Goal: Task Accomplishment & Management: Use online tool/utility

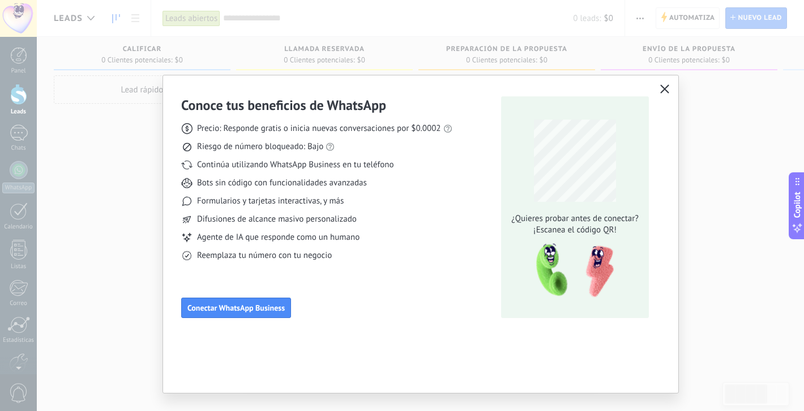
click at [666, 86] on icon "button" at bounding box center [664, 88] width 9 height 9
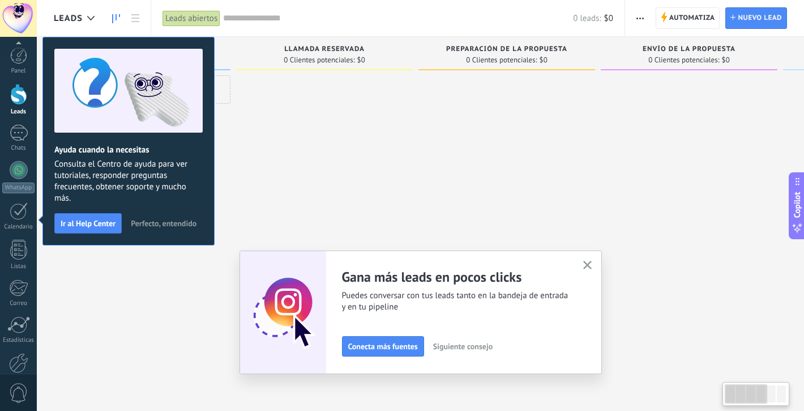
scroll to position [61, 0]
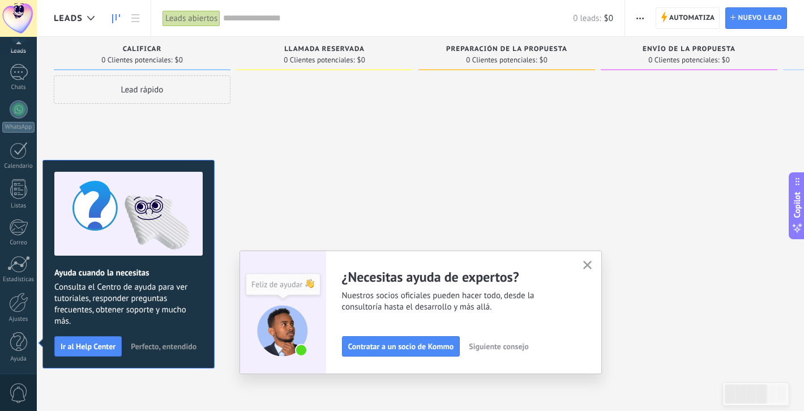
click at [590, 268] on icon "button" at bounding box center [587, 265] width 8 height 8
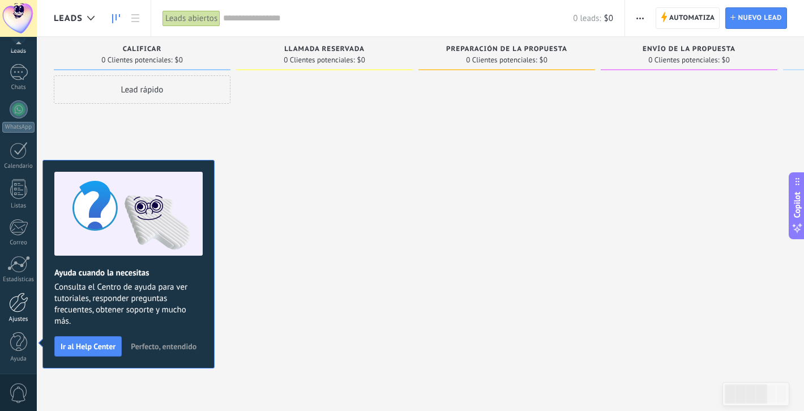
click at [21, 313] on link "Ajustes" at bounding box center [18, 307] width 37 height 31
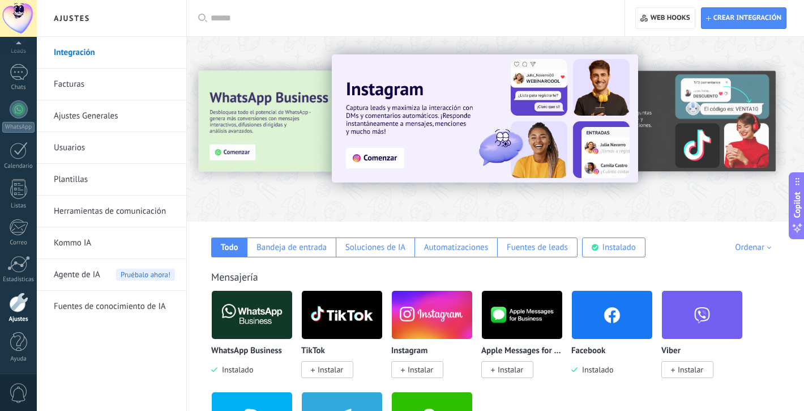
click at [87, 57] on link "Integración" at bounding box center [114, 53] width 121 height 32
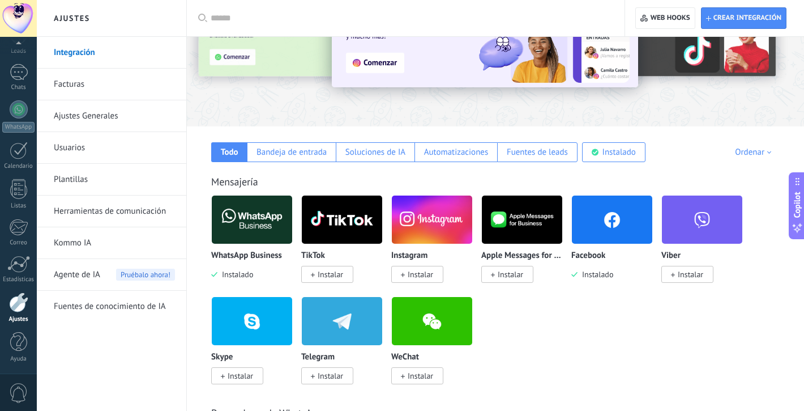
scroll to position [113, 0]
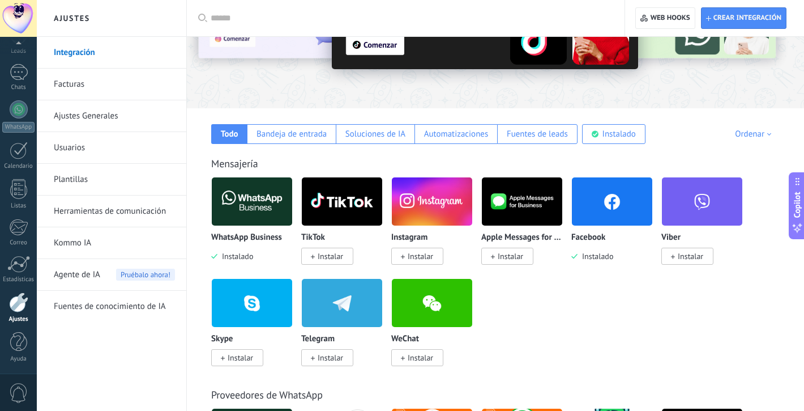
click at [416, 258] on span "Instalar" at bounding box center [420, 256] width 25 height 10
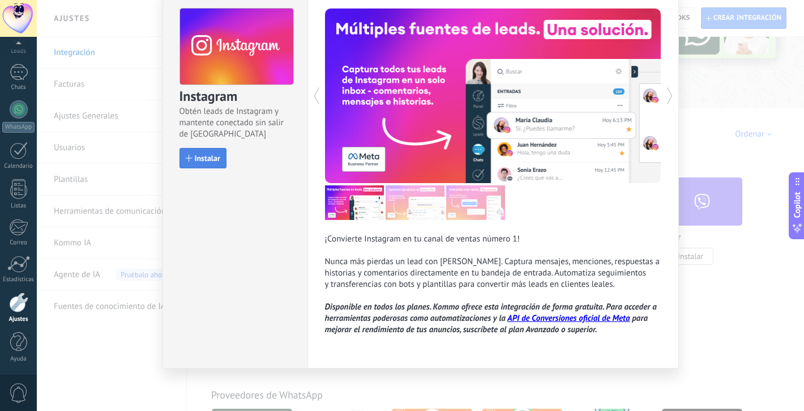
click at [208, 161] on span "Instalar" at bounding box center [207, 158] width 25 height 8
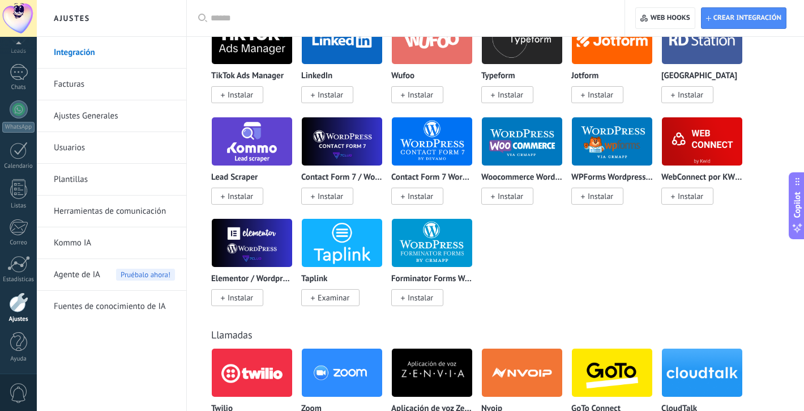
scroll to position [1214, 0]
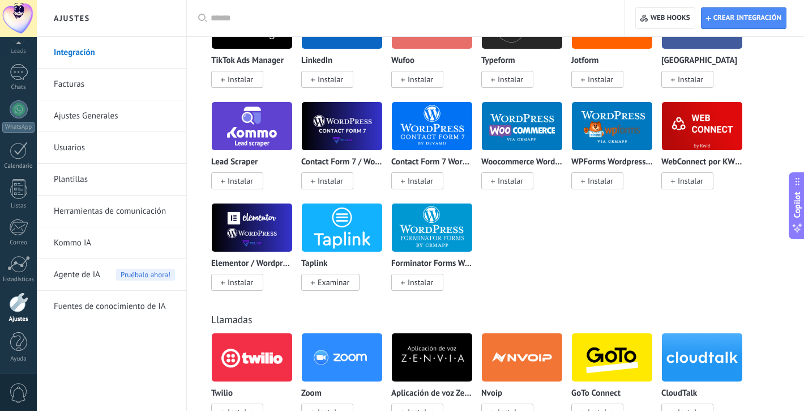
click at [353, 15] on input "text" at bounding box center [410, 18] width 398 height 12
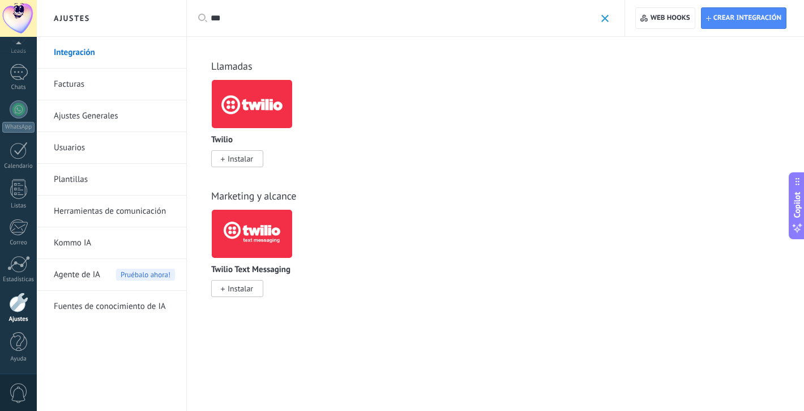
scroll to position [0, 0]
click at [250, 288] on span "Instalar" at bounding box center [240, 288] width 25 height 10
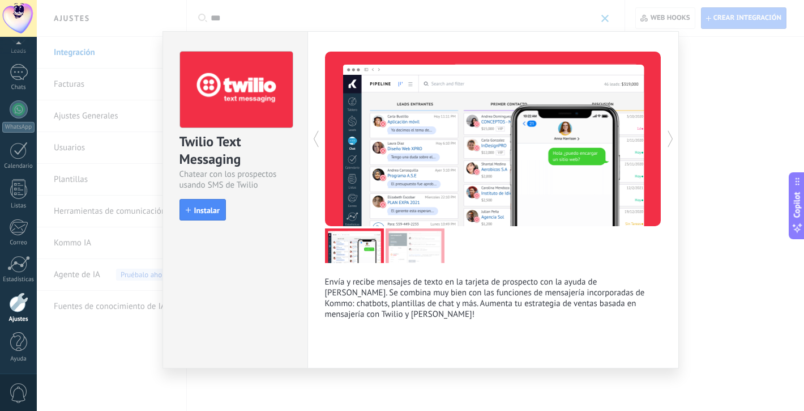
scroll to position [6, 0]
click at [217, 213] on span "Instalar" at bounding box center [206, 210] width 25 height 8
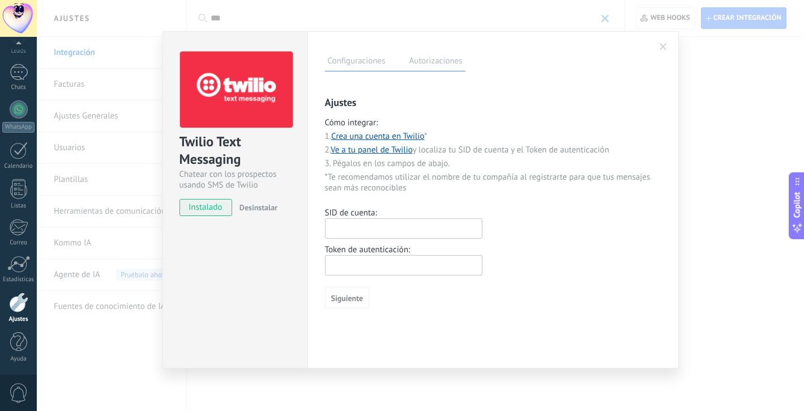
scroll to position [0, 0]
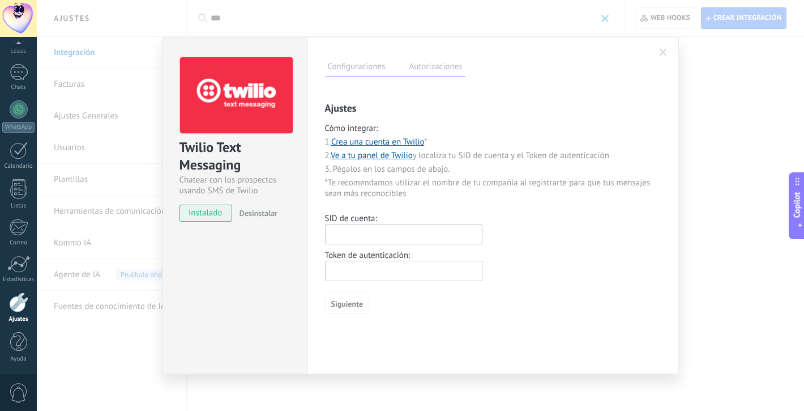
click at [664, 56] on span at bounding box center [663, 53] width 7 height 8
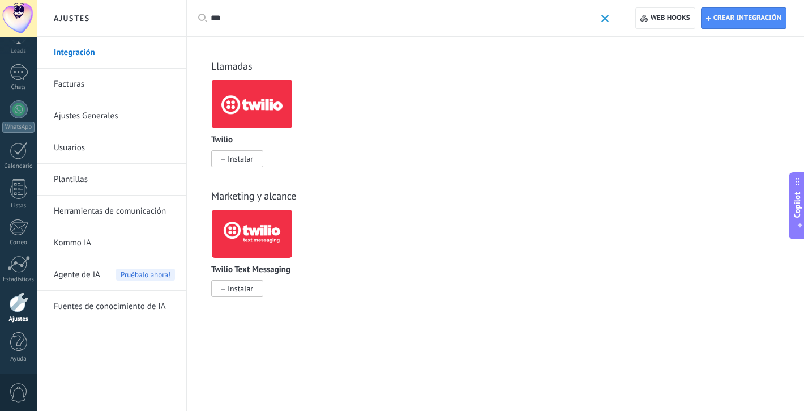
drag, startPoint x: 260, startPoint y: 14, endPoint x: 165, endPoint y: 12, distance: 94.6
click at [165, 12] on div "Ajustes Integración Facturas Ajustes Generales Usuarios Plantillas Herramientas…" at bounding box center [420, 205] width 767 height 411
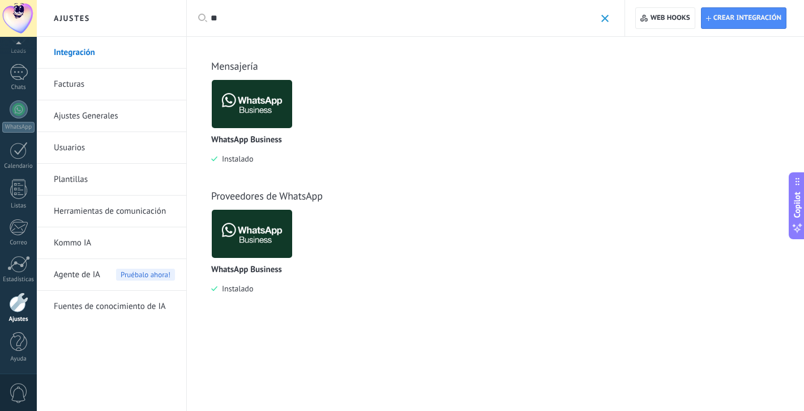
type input "*"
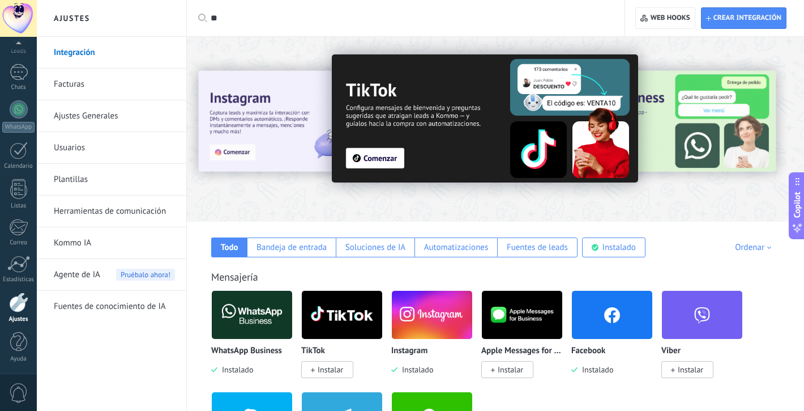
type input "**"
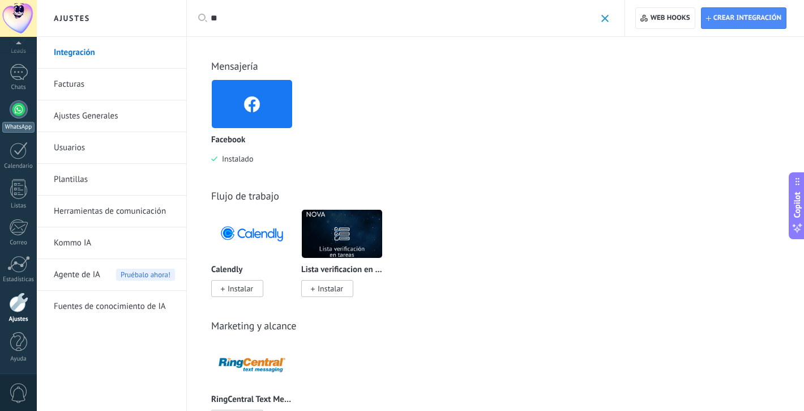
click at [14, 118] on link "WhatsApp" at bounding box center [18, 116] width 37 height 32
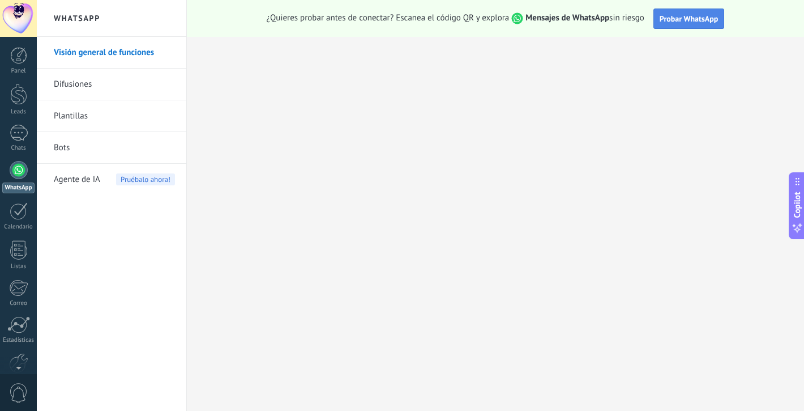
click at [689, 16] on span "Probar WhatsApp" at bounding box center [689, 19] width 59 height 10
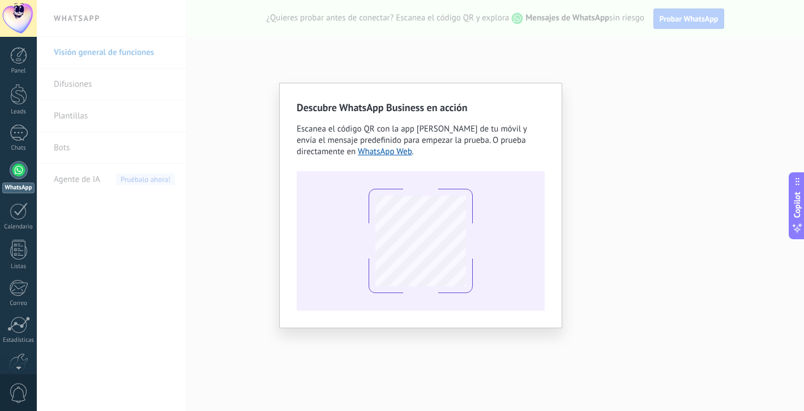
click at [625, 259] on div "Descubre WhatsApp Business en acción Escanea el código QR con la app de cámara …" at bounding box center [420, 205] width 767 height 411
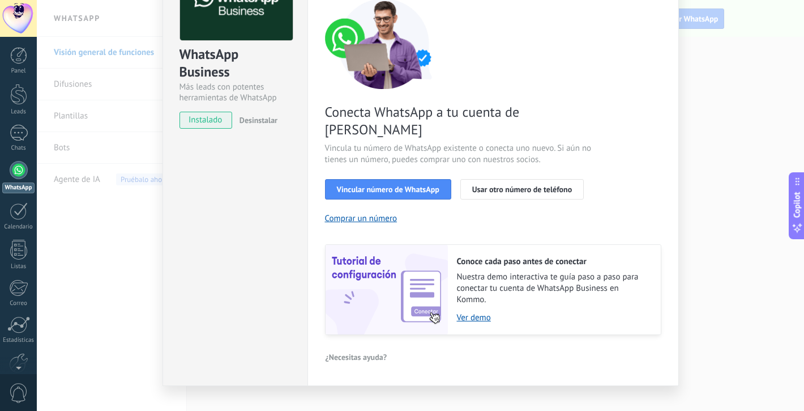
scroll to position [92, 0]
click at [423, 186] on span "Vincular número de WhatsApp" at bounding box center [388, 190] width 103 height 8
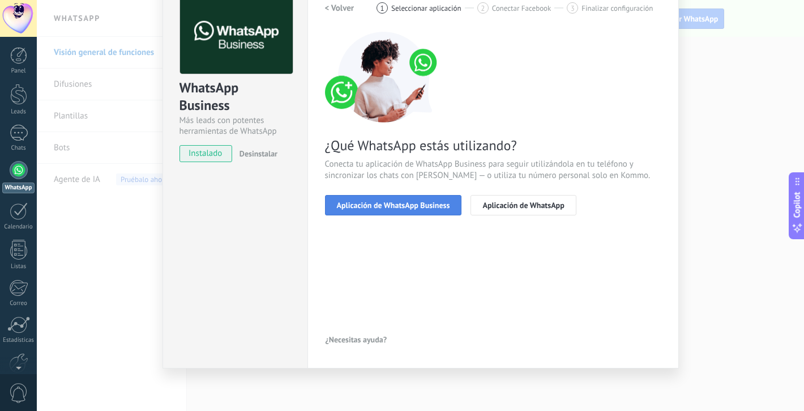
click at [453, 195] on button "Aplicación de WhatsApp Business" at bounding box center [393, 205] width 137 height 20
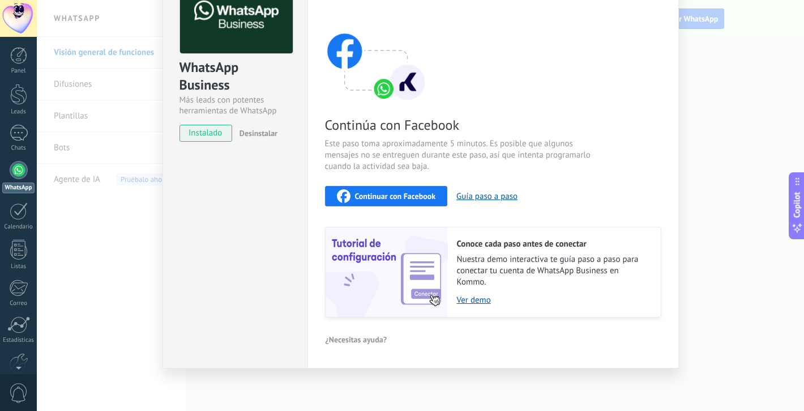
click at [433, 193] on button "Continuar con Facebook" at bounding box center [386, 196] width 123 height 20
